Goal: Check status: Check status

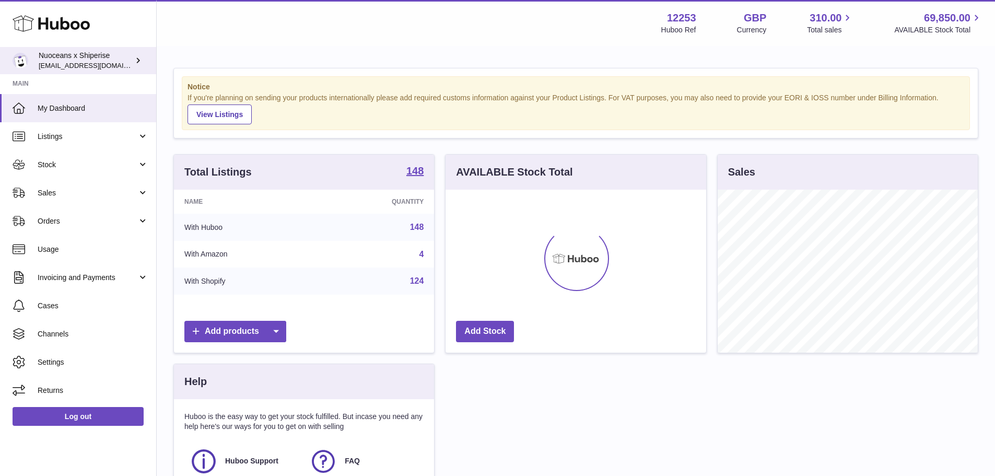
scroll to position [163, 261]
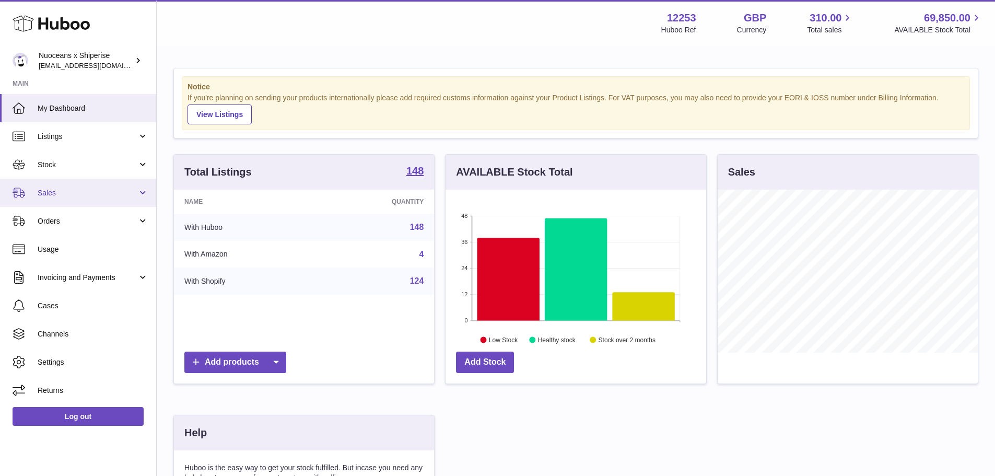
click at [120, 197] on span "Sales" at bounding box center [88, 193] width 100 height 10
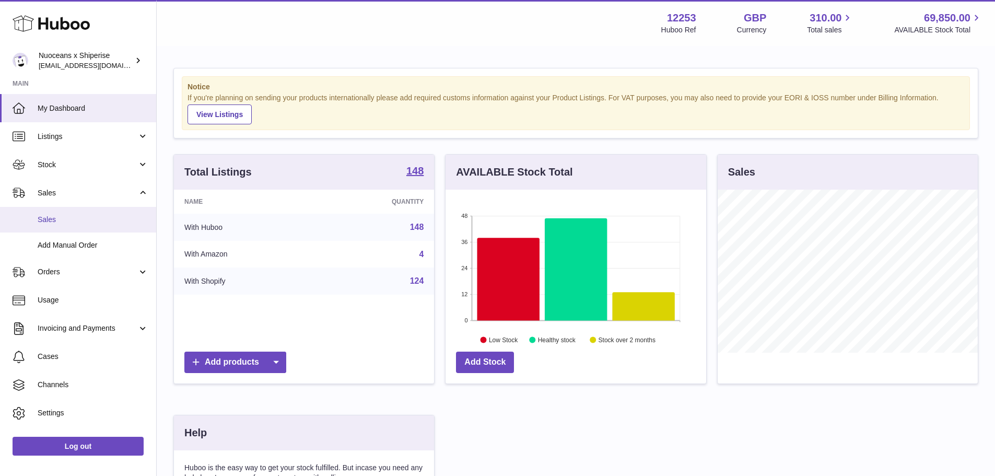
click at [116, 226] on link "Sales" at bounding box center [78, 220] width 156 height 26
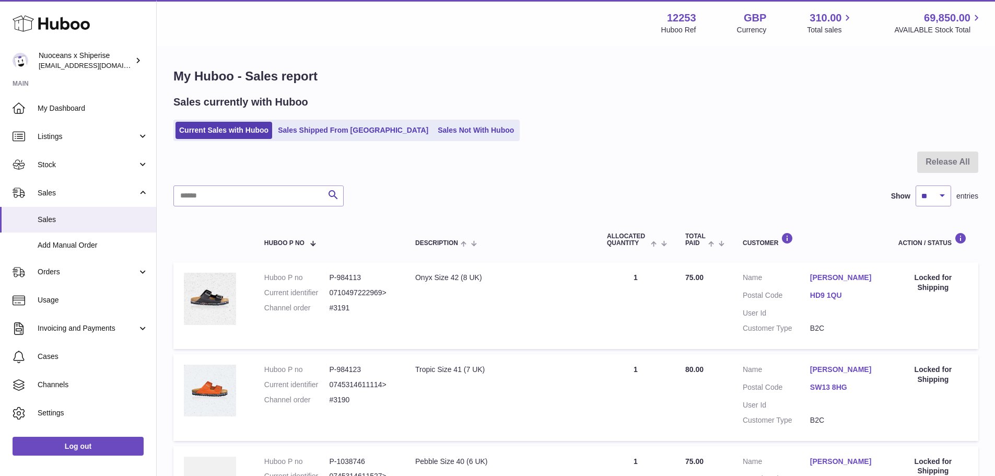
click at [344, 118] on div "Sales currently with Huboo Current Sales with Huboo Sales Shipped From Huboo Sa…" at bounding box center [575, 118] width 805 height 46
click at [345, 127] on link "Sales Shipped From [GEOGRAPHIC_DATA]" at bounding box center [353, 130] width 158 height 17
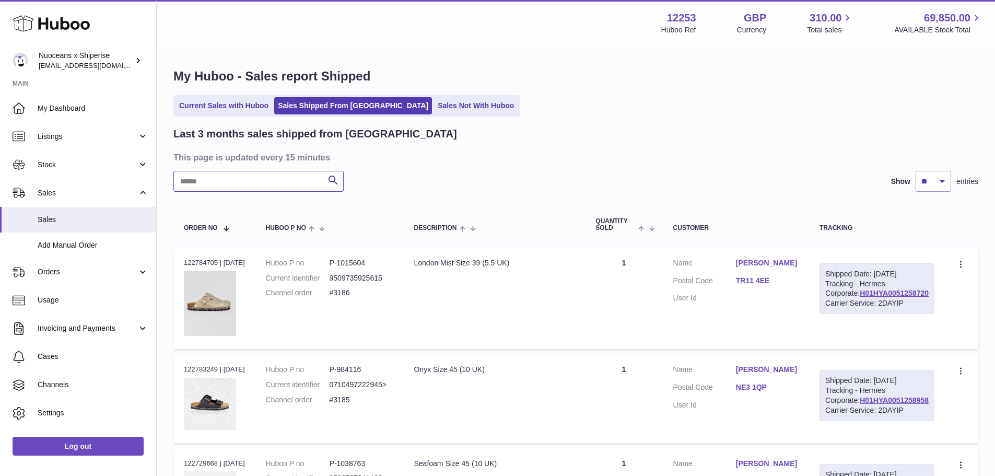
click at [276, 182] on input "text" at bounding box center [258, 181] width 170 height 21
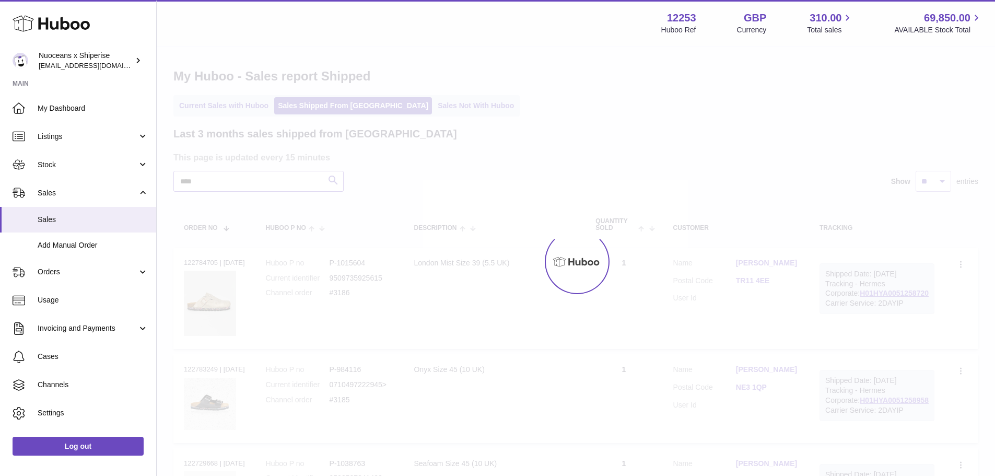
type input "*****"
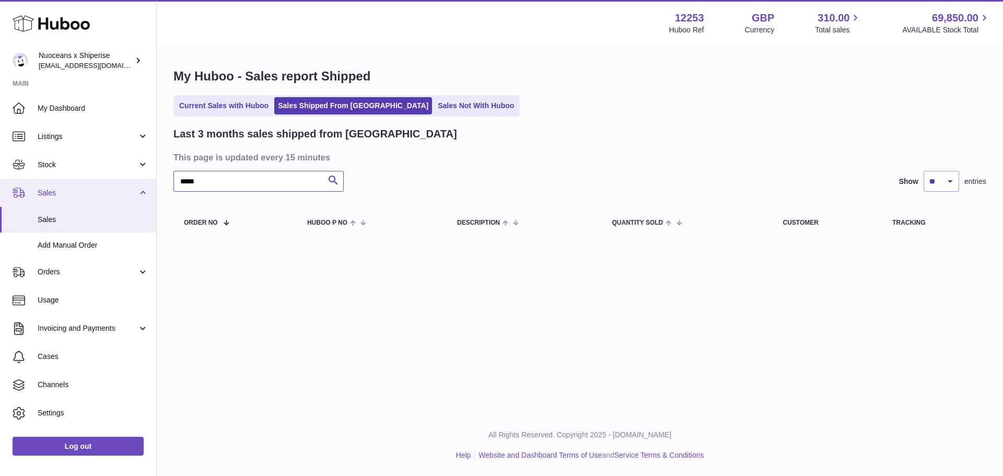
drag, startPoint x: 293, startPoint y: 179, endPoint x: 0, endPoint y: 181, distance: 292.5
click at [0, 181] on div "Huboo Nuoceans x Shiperise [EMAIL_ADDRESS][DOMAIN_NAME] Main My Dashboard Listi…" at bounding box center [501, 238] width 1003 height 476
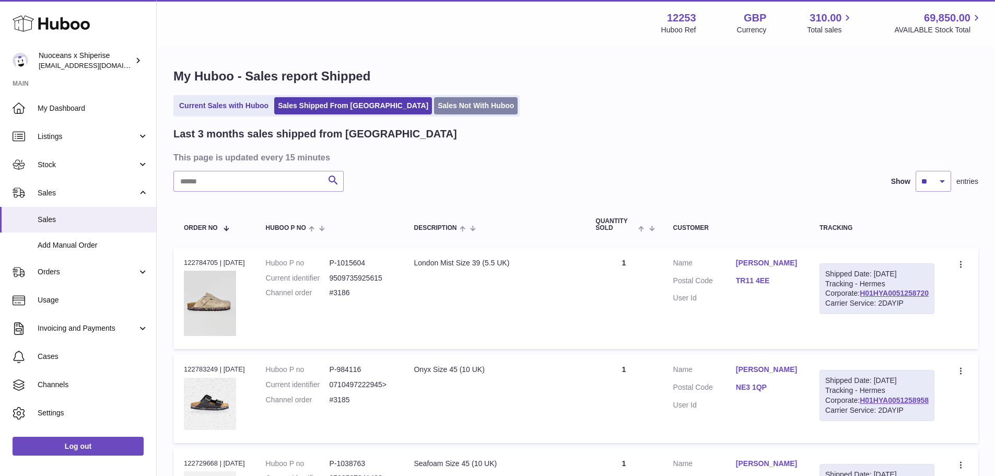
click at [448, 107] on link "Sales Not With Huboo" at bounding box center [476, 105] width 84 height 17
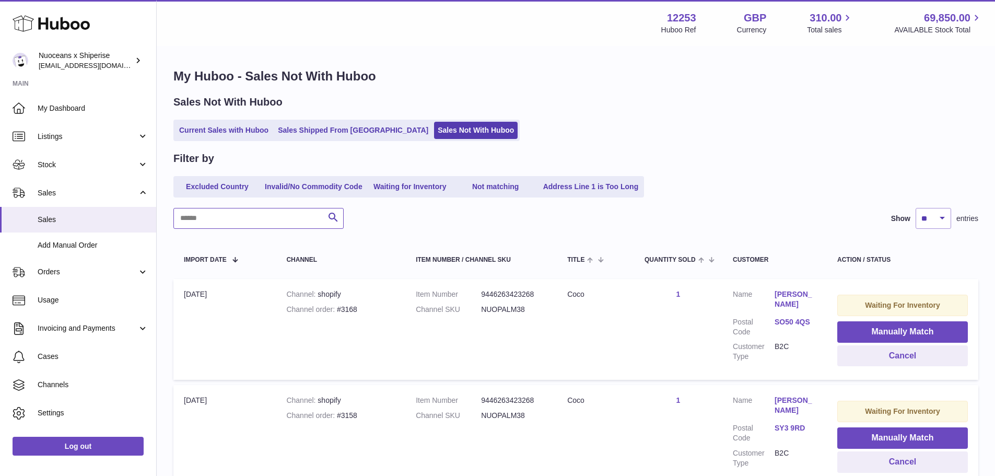
click at [275, 219] on input "text" at bounding box center [258, 218] width 170 height 21
type input "*****"
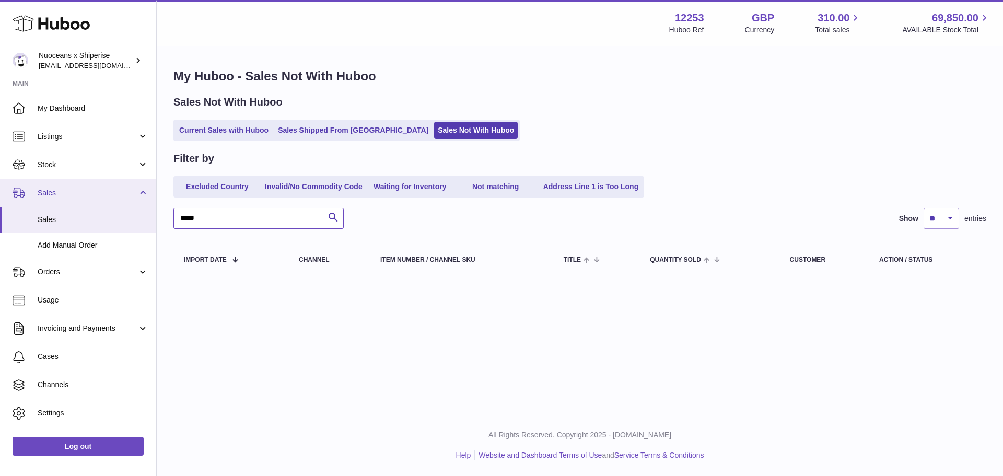
drag, startPoint x: 238, startPoint y: 218, endPoint x: 53, endPoint y: 196, distance: 185.6
click at [53, 196] on div "Huboo Nuoceans x Shiperise internalAdmin-12253@internal.huboo.com Main My Dashb…" at bounding box center [501, 238] width 1003 height 476
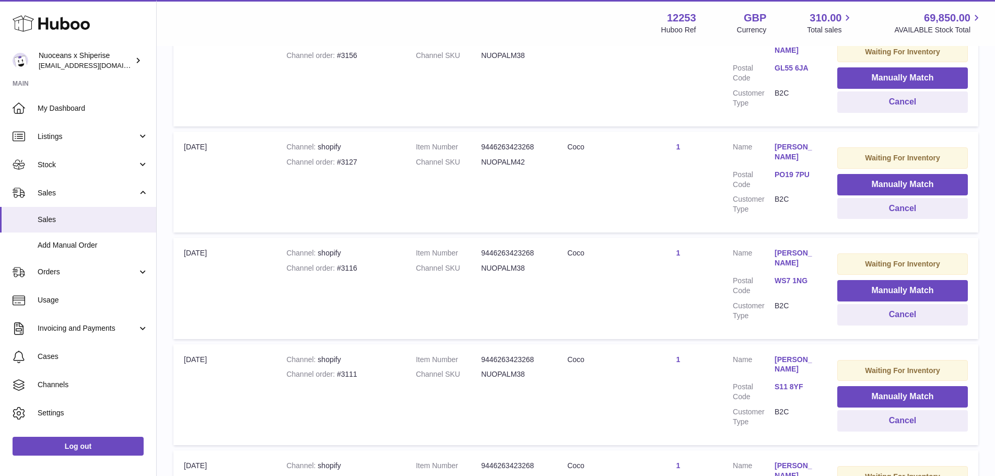
scroll to position [366, 0]
